Goal: Transaction & Acquisition: Book appointment/travel/reservation

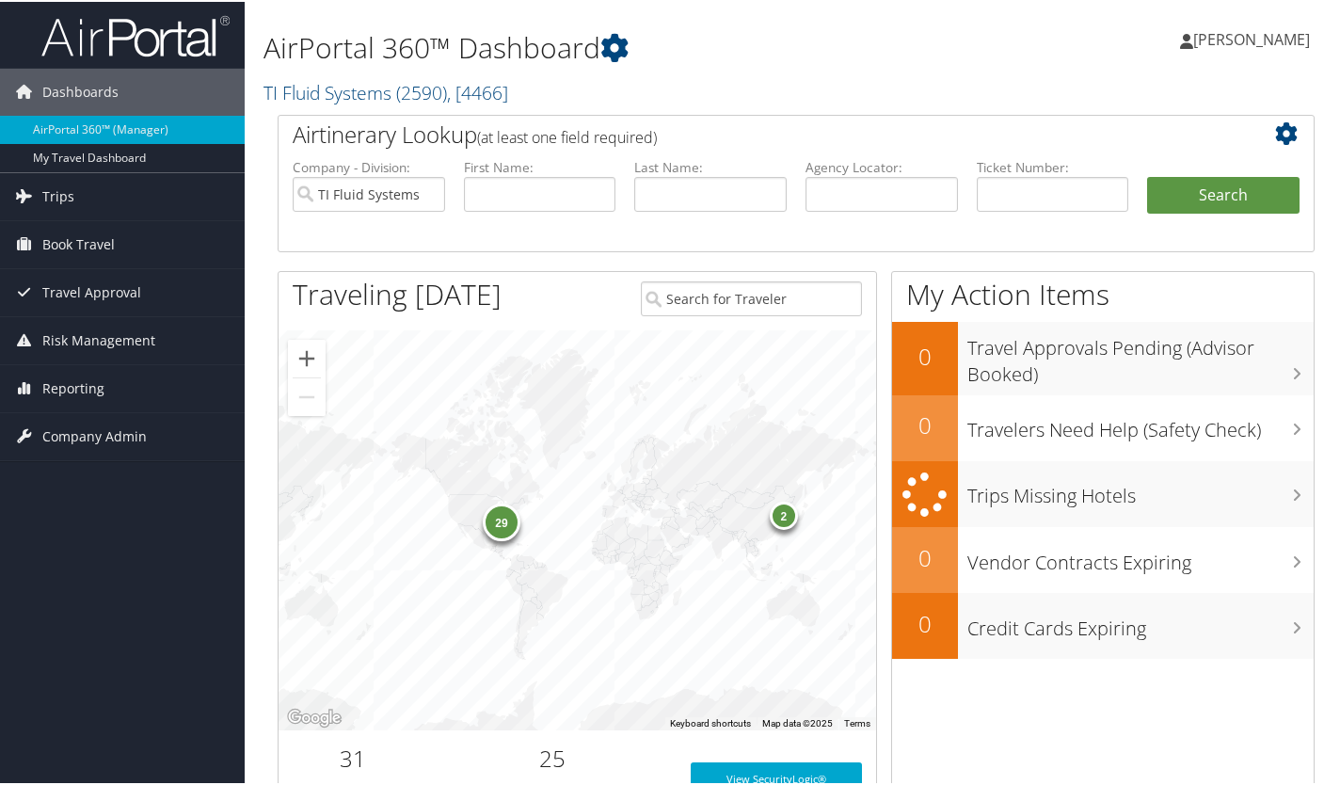
click at [104, 255] on span "Book Travel" at bounding box center [78, 242] width 72 height 47
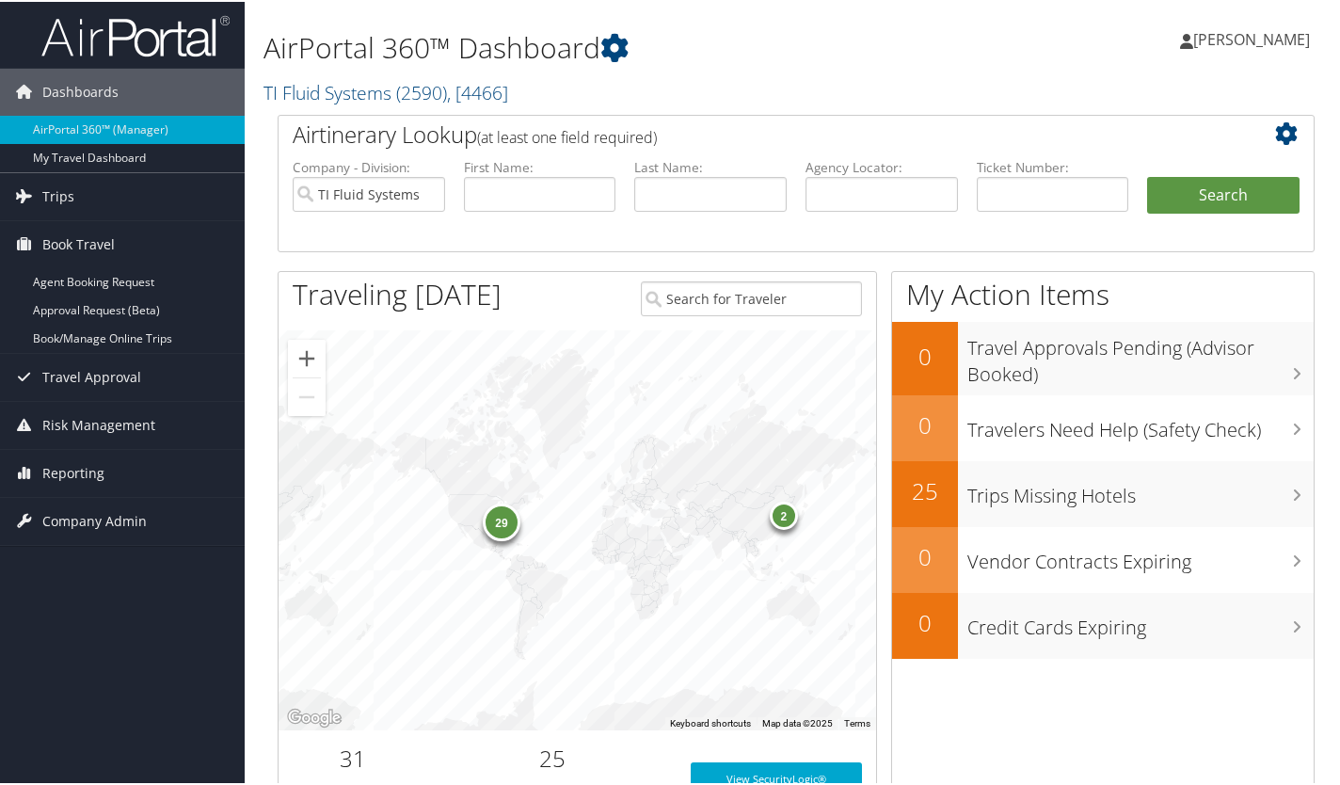
click at [95, 323] on link "Book/Manage Online Trips" at bounding box center [122, 337] width 245 height 28
